Goal: Check status: Check status

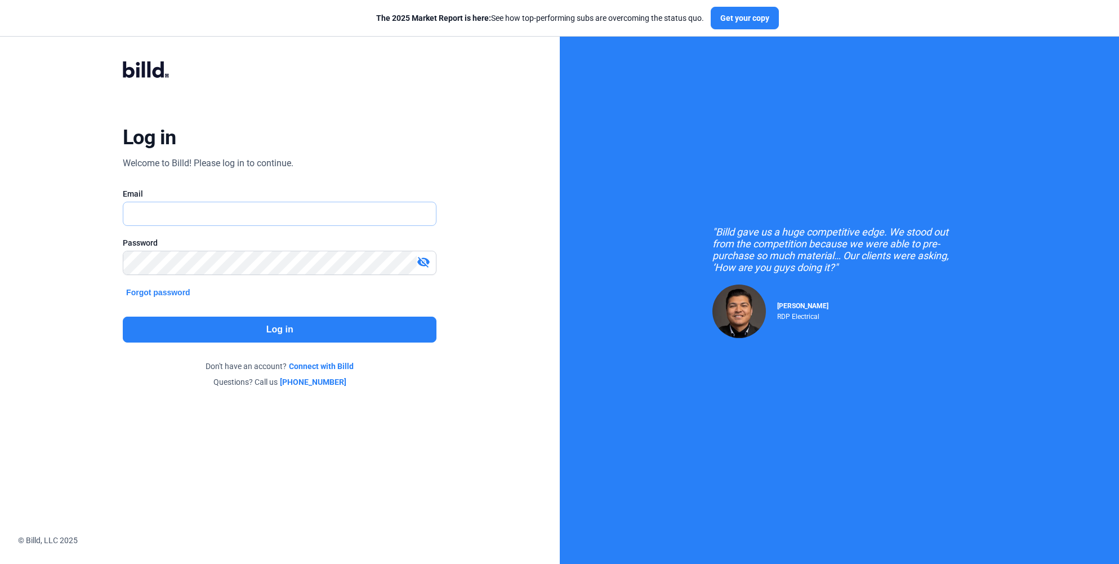
type input "[EMAIL_ADDRESS][DOMAIN_NAME]"
click at [209, 329] on button "Log in" at bounding box center [280, 329] width 314 height 26
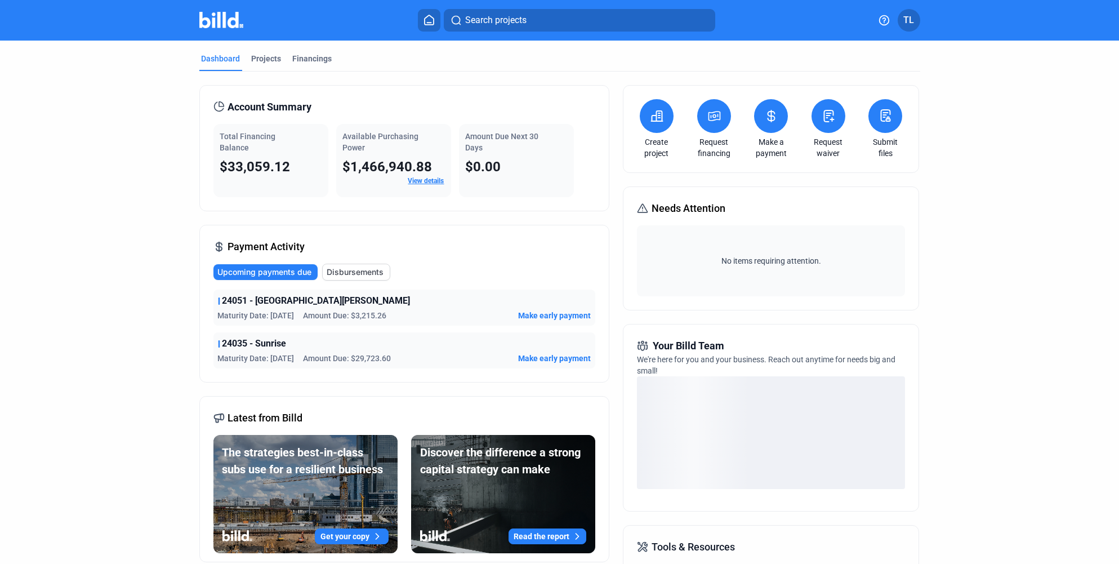
click at [535, 357] on span "Make early payment" at bounding box center [554, 357] width 73 height 11
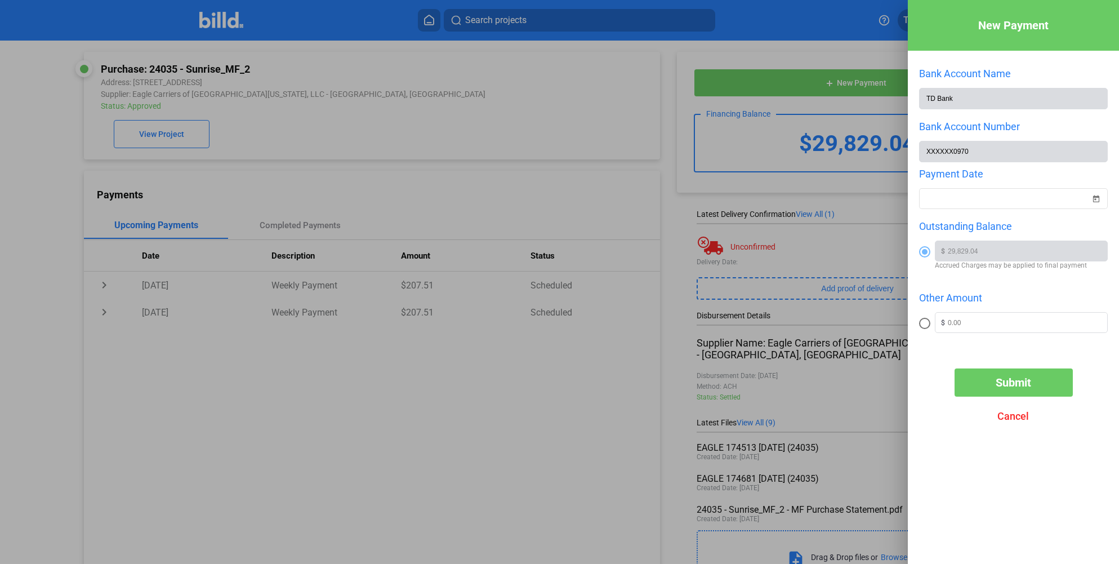
click at [659, 314] on div at bounding box center [559, 282] width 1119 height 564
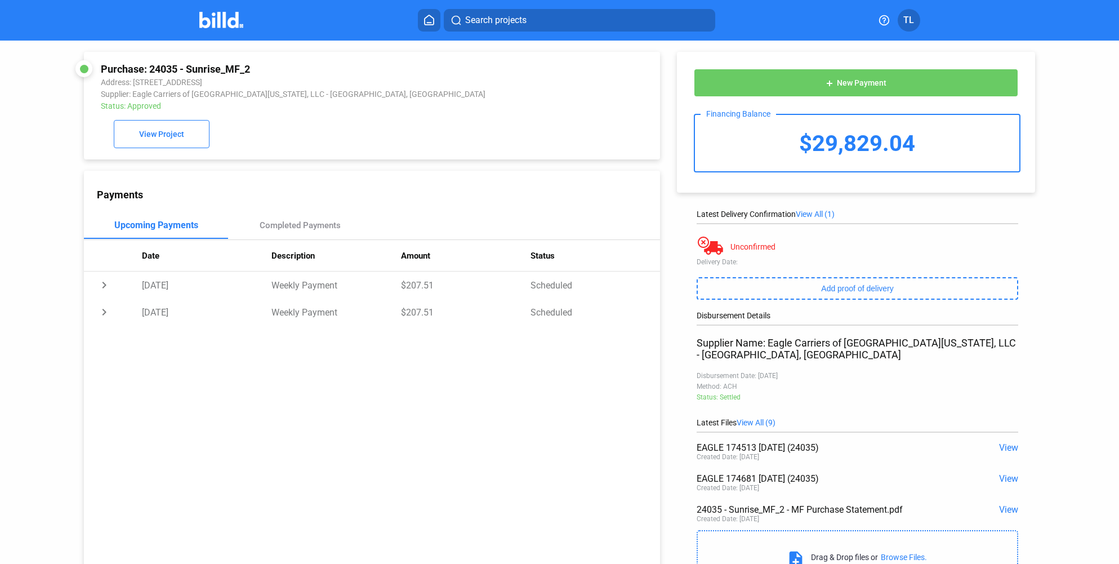
click at [750, 418] on span "View All (9)" at bounding box center [755, 422] width 39 height 9
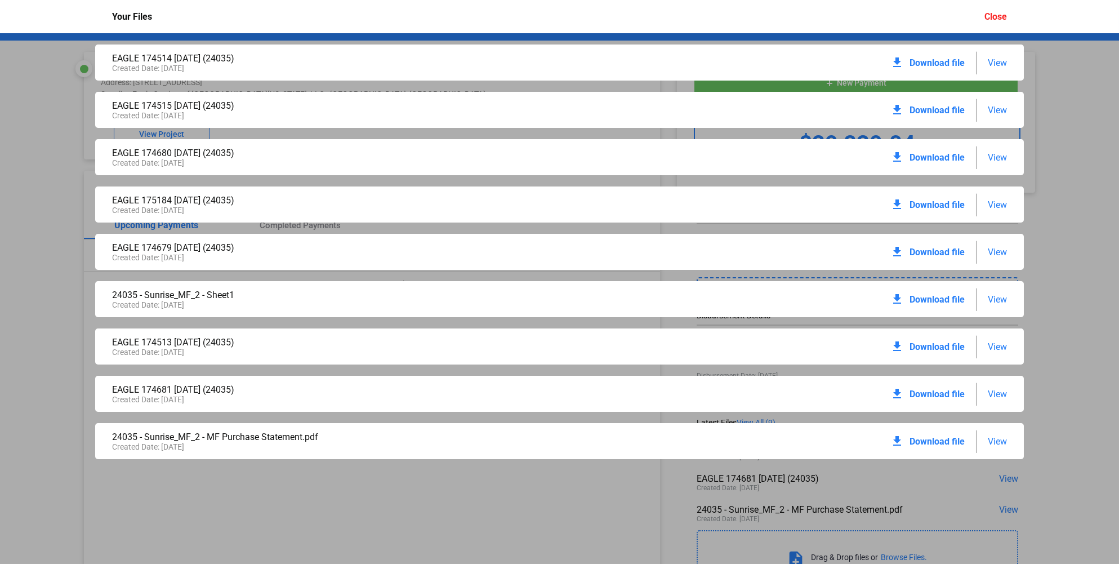
click at [935, 441] on span "Download file" at bounding box center [936, 441] width 55 height 11
click at [1004, 297] on span "View" at bounding box center [996, 299] width 19 height 11
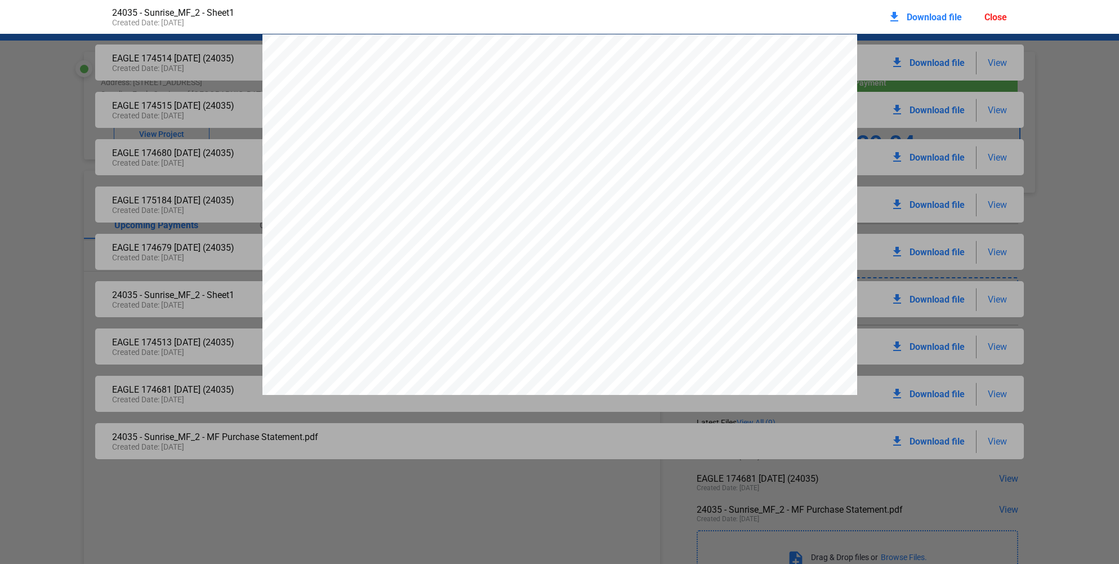
click at [1061, 188] on div "24035 - Sunrise_MF_2 Invoice and Date Invoice Total EAGLE 174228 [DATE] (24035)…" at bounding box center [559, 263] width 1119 height 459
click at [925, 14] on span "Download file" at bounding box center [933, 17] width 55 height 11
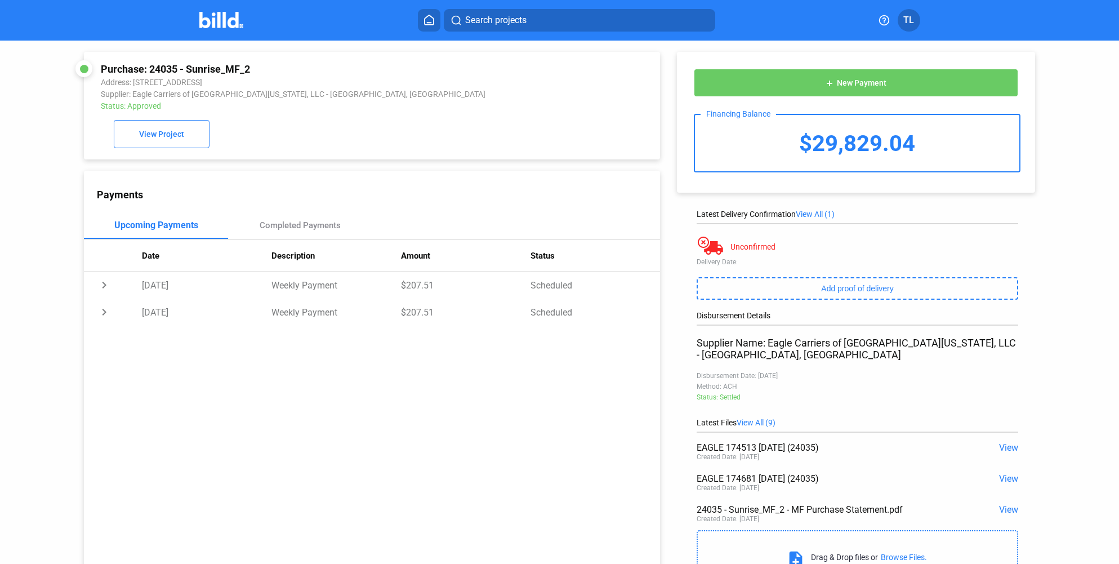
click at [489, 163] on div "Purchase: 24035 - Sunrise_MF_2 Address: [STREET_ADDRESS] Supplier: Eagle Carrie…" at bounding box center [358, 309] width 604 height 536
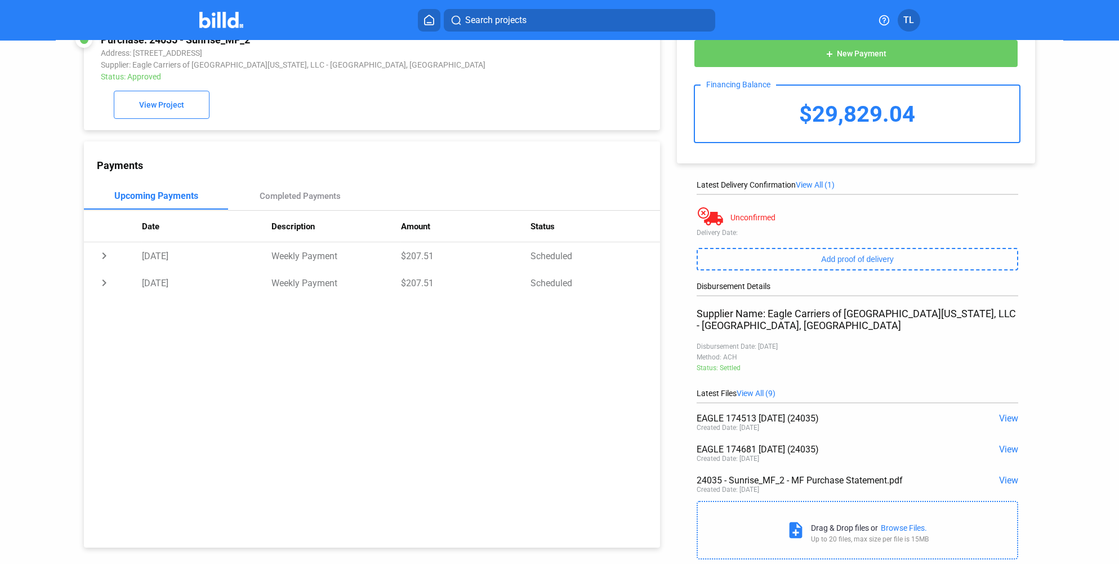
scroll to position [48, 0]
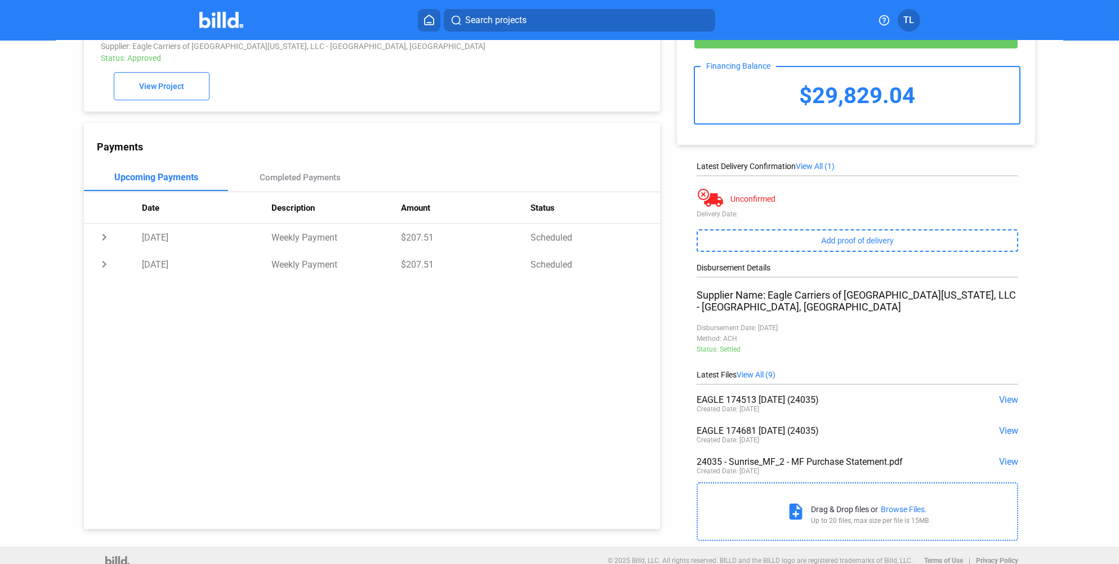
click at [764, 353] on div "Disbursement Details Supplier Name: Eagle Carriers of [GEOGRAPHIC_DATA][US_STAT…" at bounding box center [856, 316] width 321 height 107
click at [762, 370] on span "View All (9)" at bounding box center [755, 374] width 39 height 9
